Goal: Find specific page/section: Find specific page/section

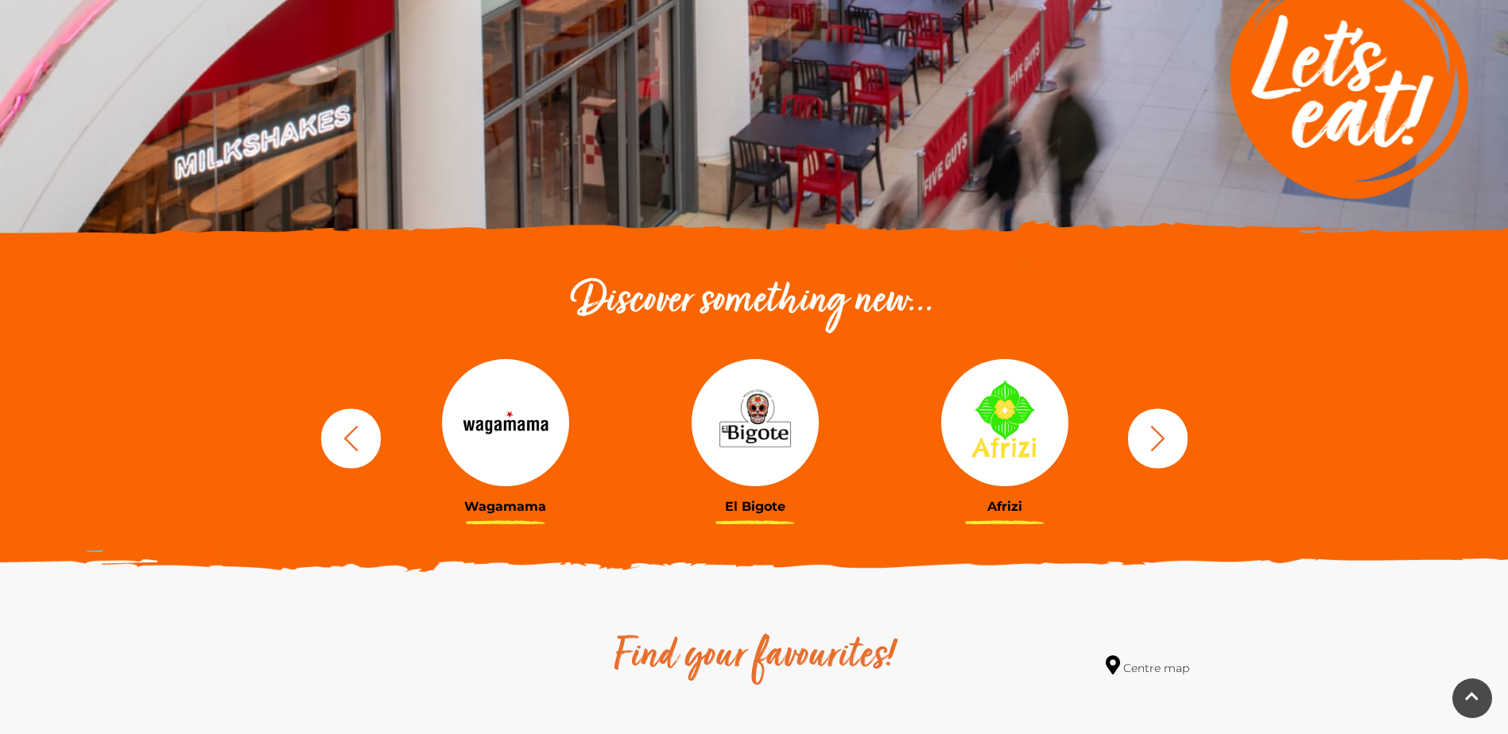
scroll to position [318, 0]
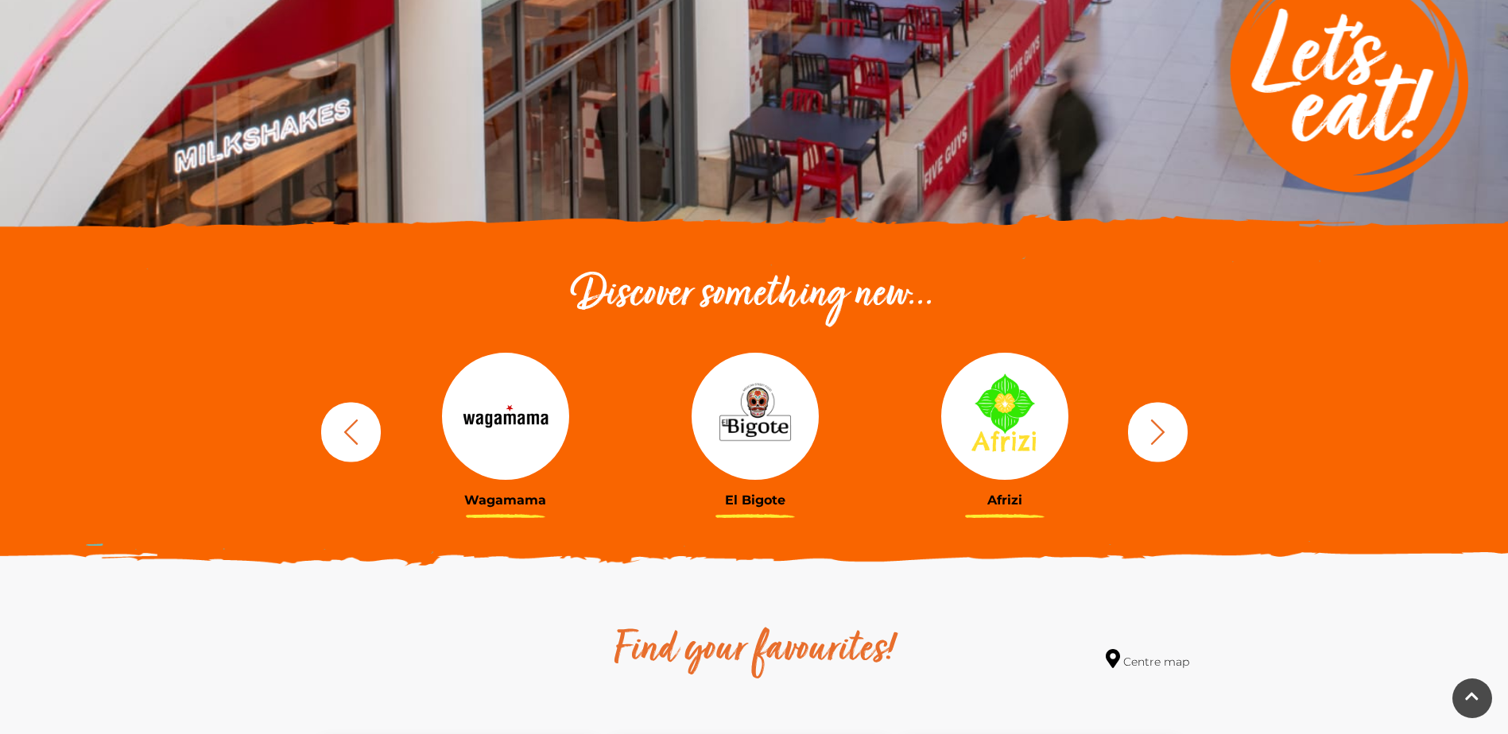
click at [1173, 440] on button "button" at bounding box center [1158, 432] width 60 height 60
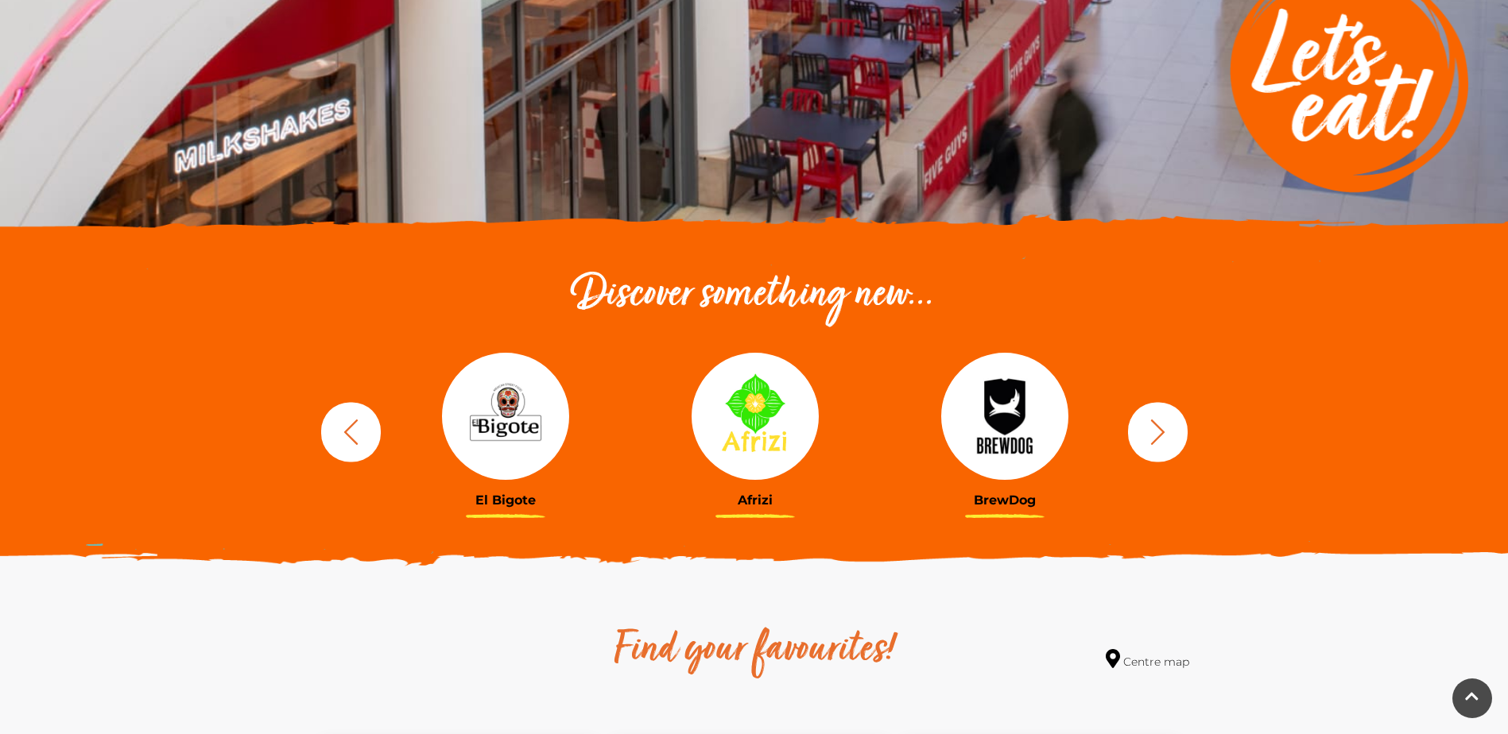
click at [1173, 440] on button "button" at bounding box center [1158, 432] width 60 height 60
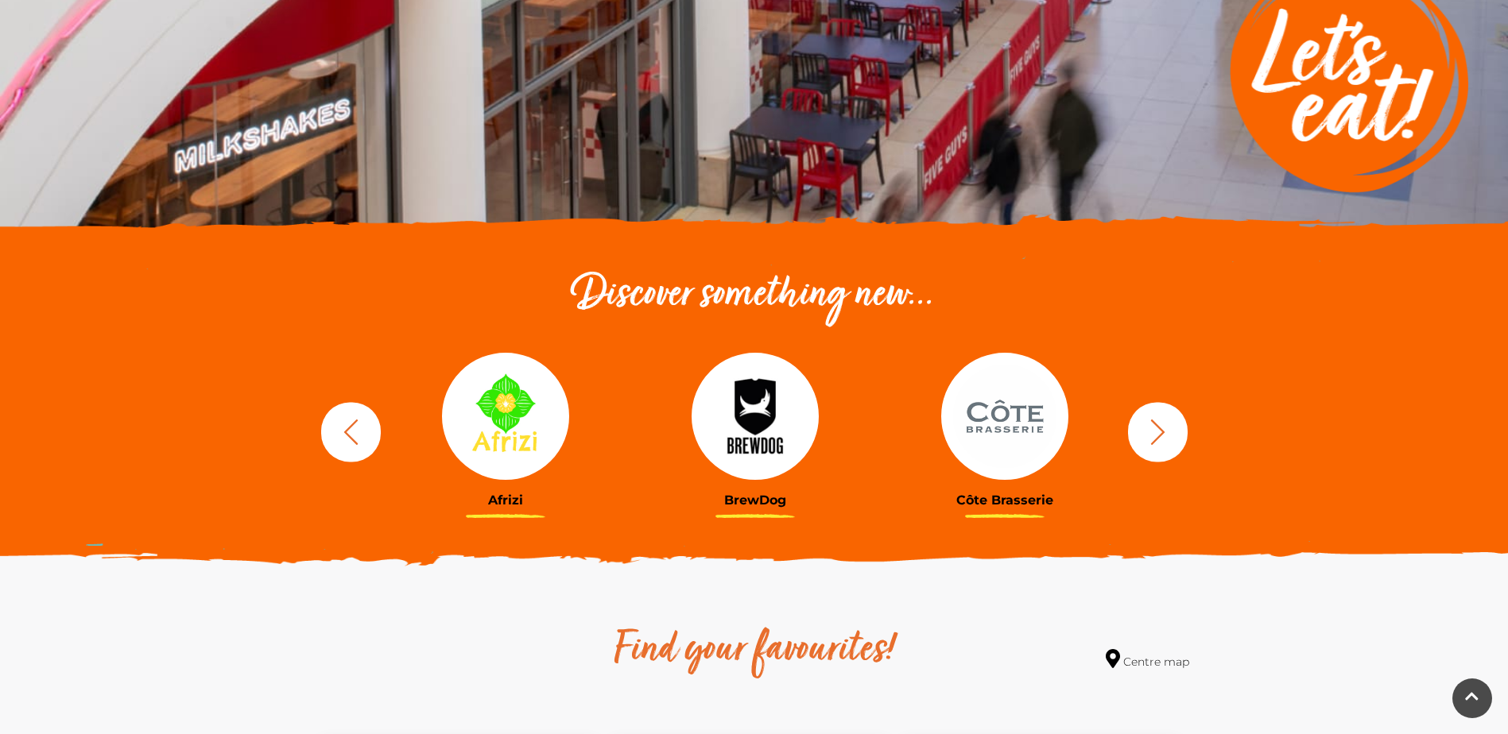
click at [1173, 440] on button "button" at bounding box center [1158, 432] width 60 height 60
click at [1144, 445] on icon "button" at bounding box center [1157, 431] width 29 height 29
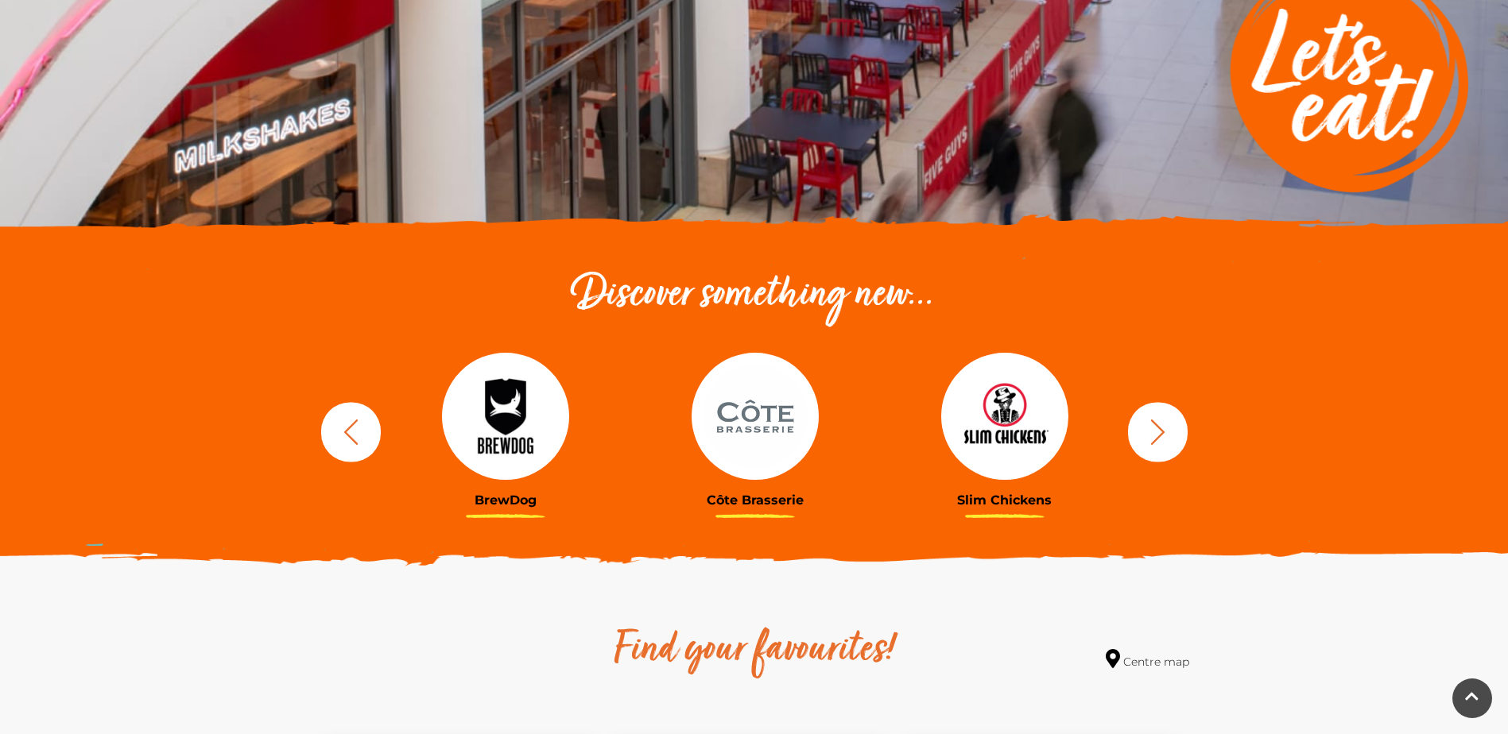
click at [1146, 435] on icon "button" at bounding box center [1157, 431] width 29 height 29
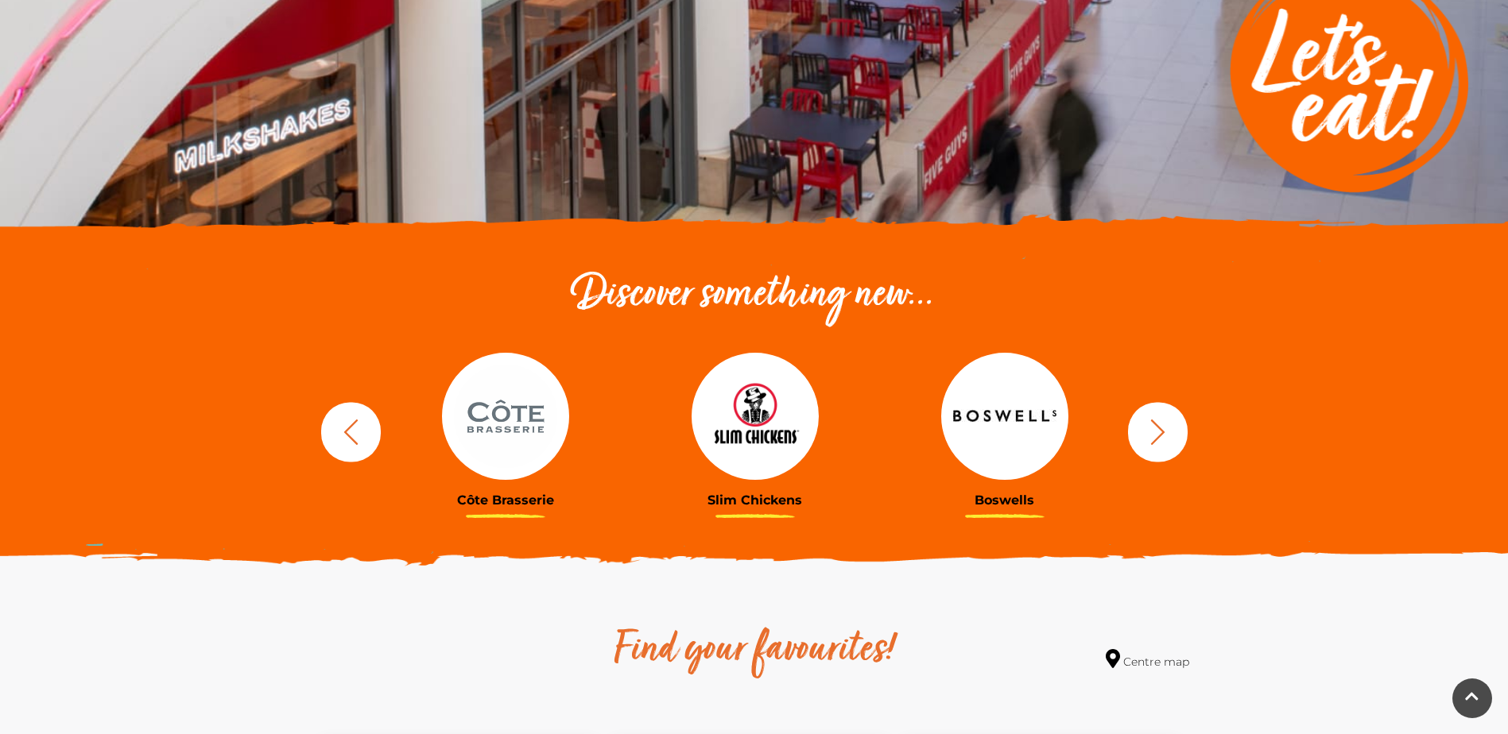
click at [1146, 435] on icon "button" at bounding box center [1157, 431] width 29 height 29
click at [1179, 419] on button "button" at bounding box center [1158, 432] width 60 height 60
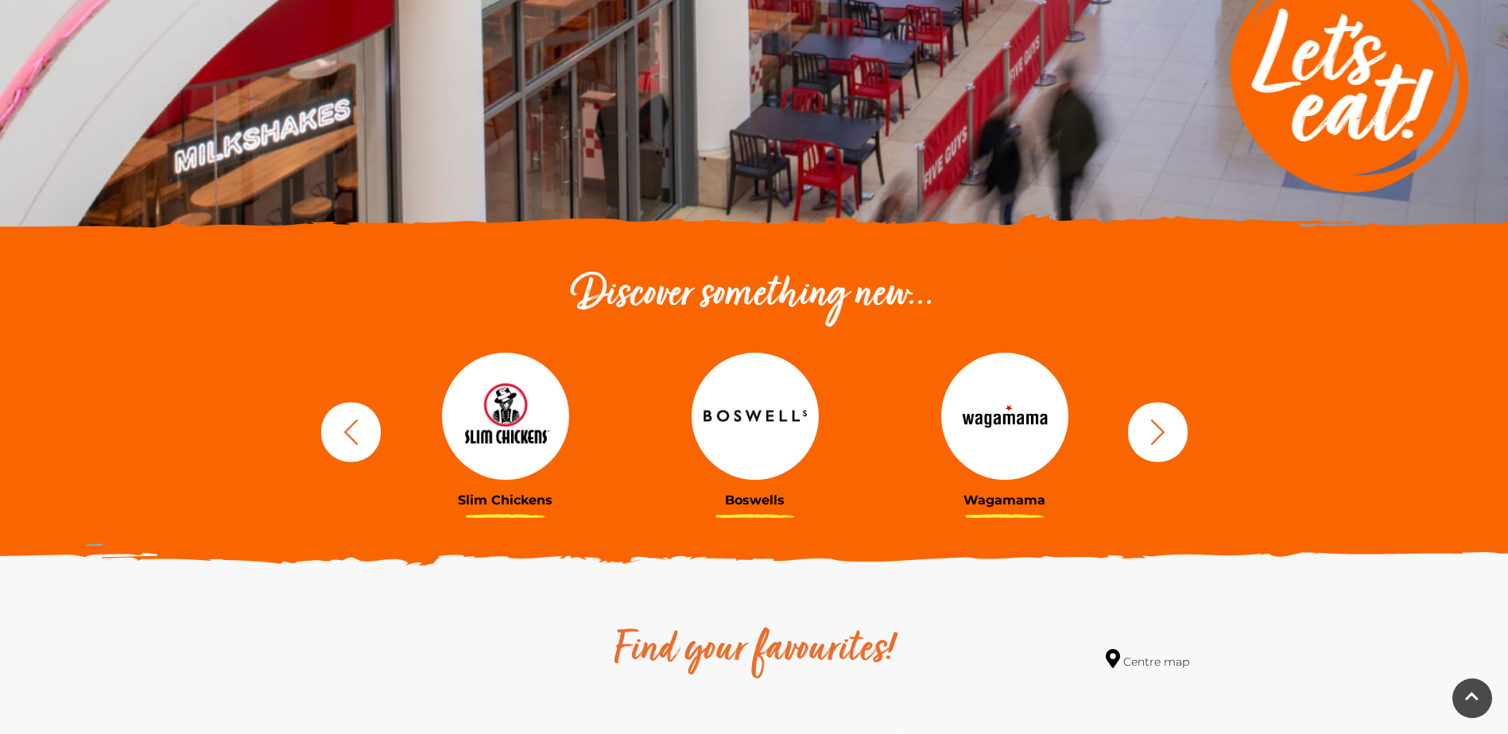
click at [1176, 423] on button "button" at bounding box center [1158, 432] width 60 height 60
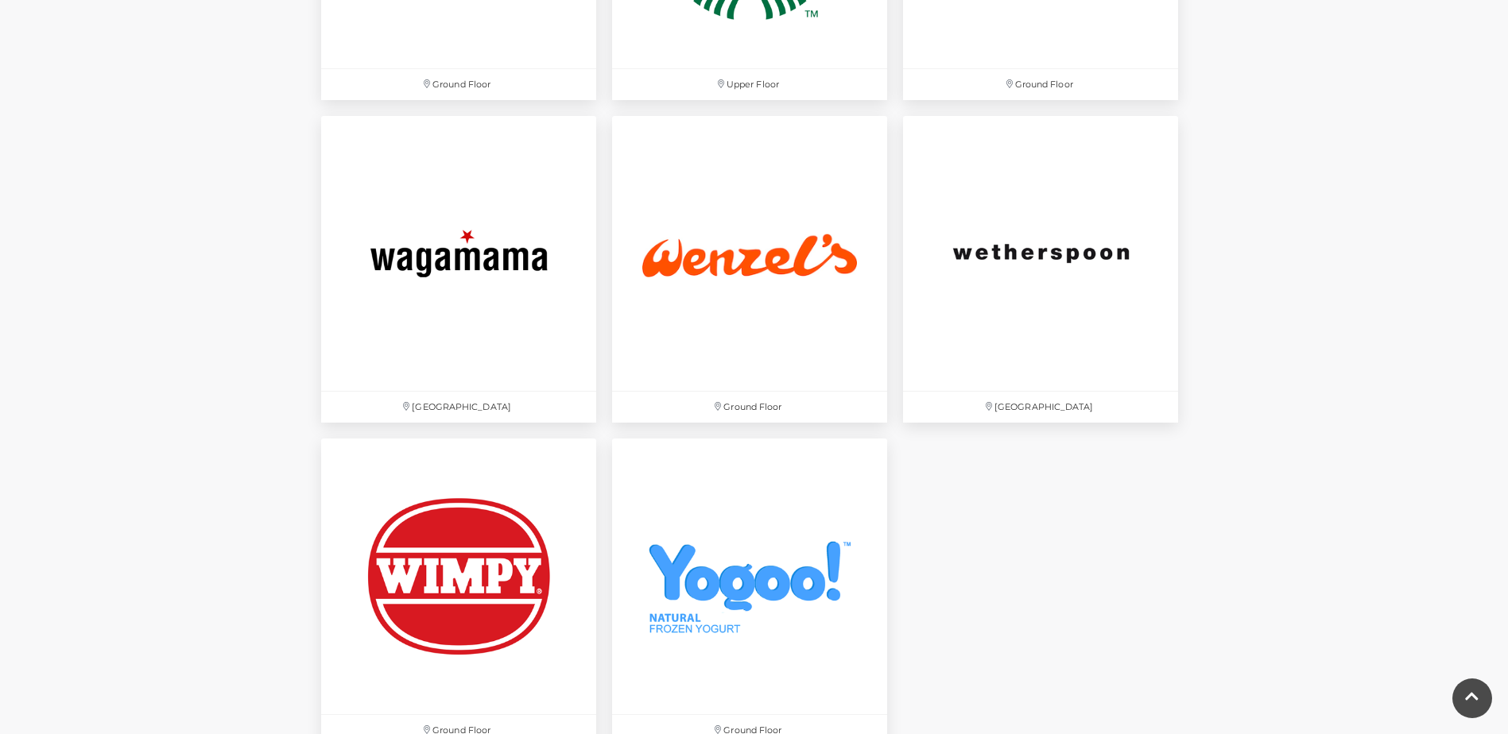
scroll to position [5166, 0]
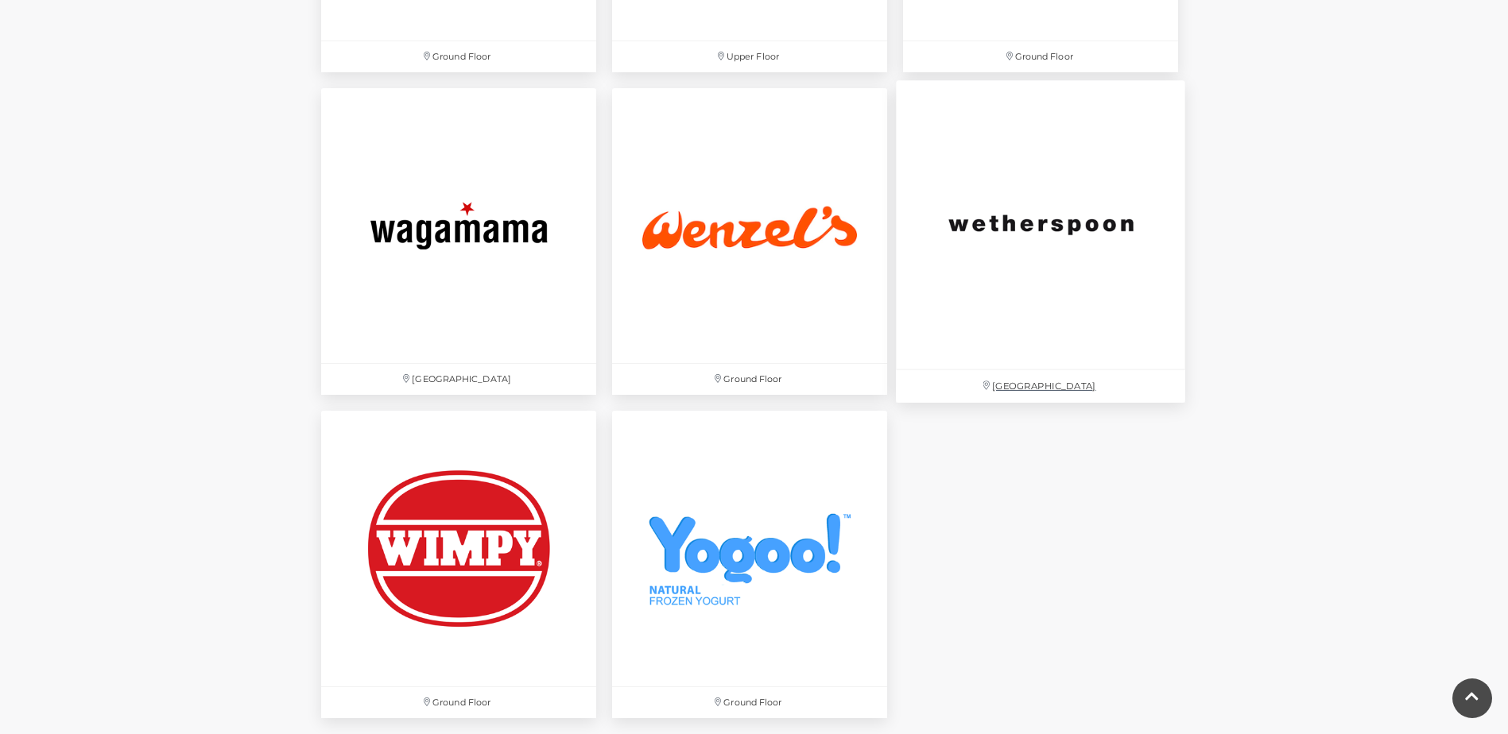
click at [1061, 286] on img at bounding box center [1040, 224] width 289 height 289
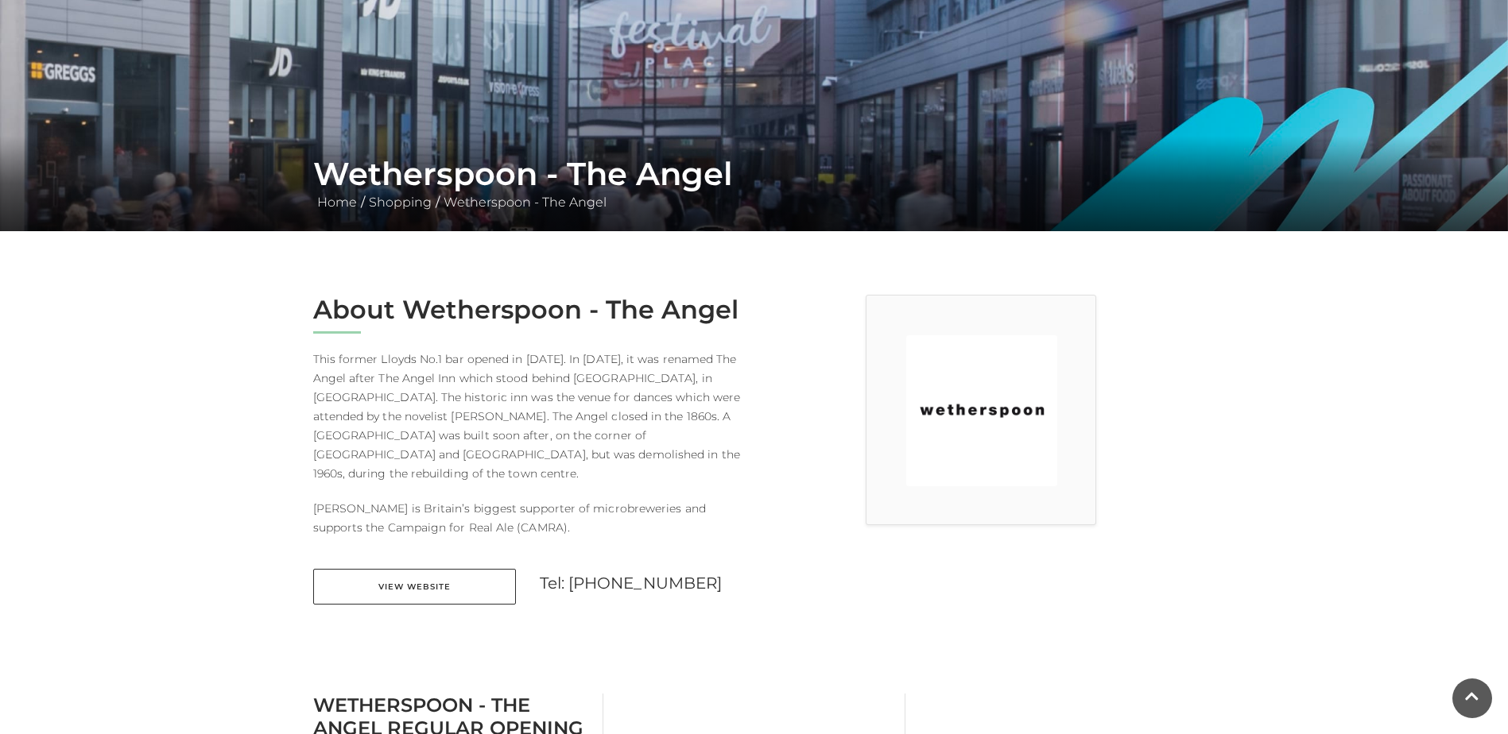
scroll to position [238, 0]
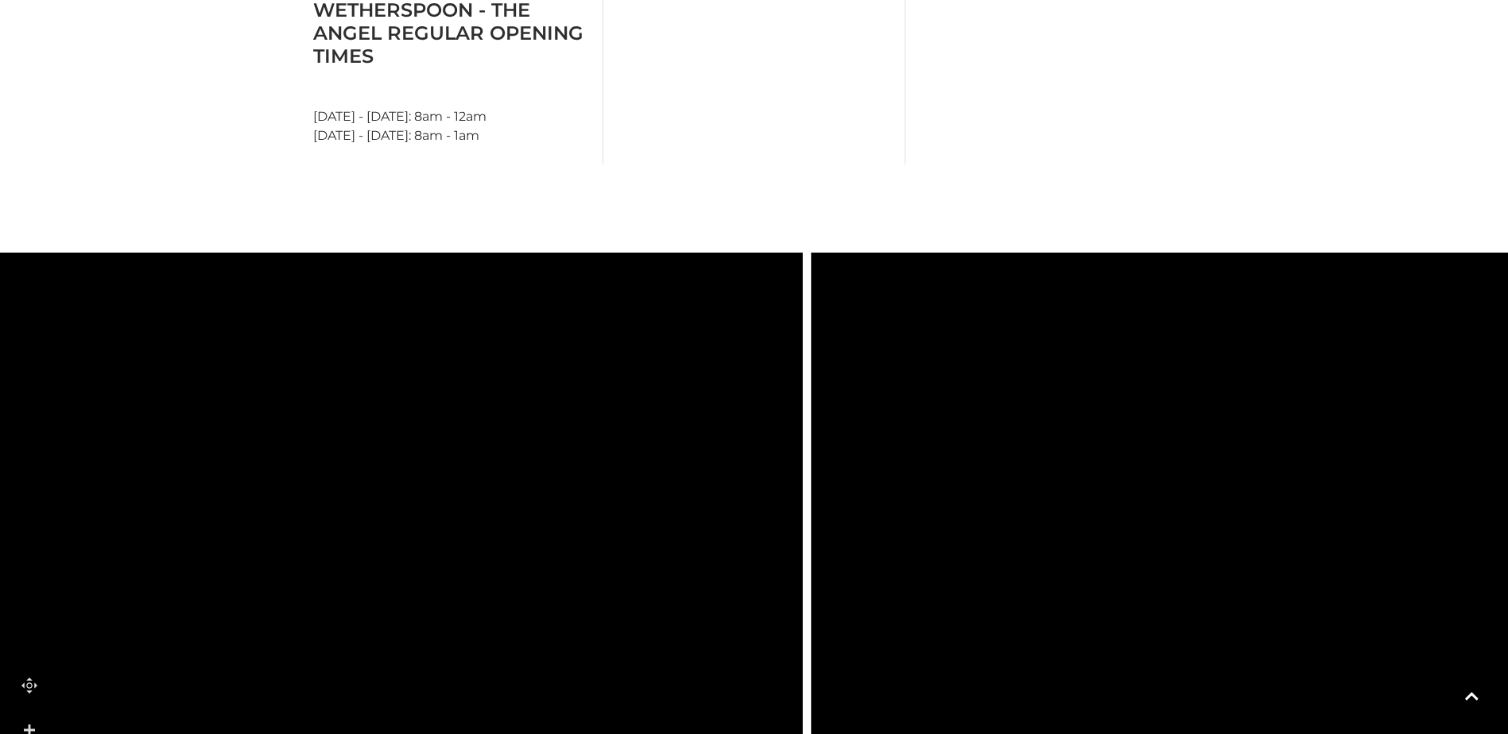
scroll to position [954, 0]
